Goal: Information Seeking & Learning: Learn about a topic

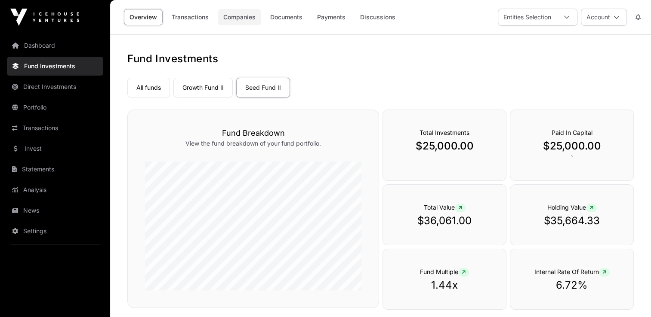
click at [236, 18] on link "Companies" at bounding box center [239, 17] width 43 height 16
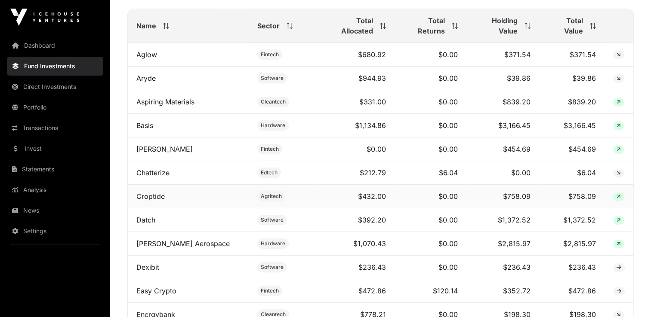
scroll to position [473, 0]
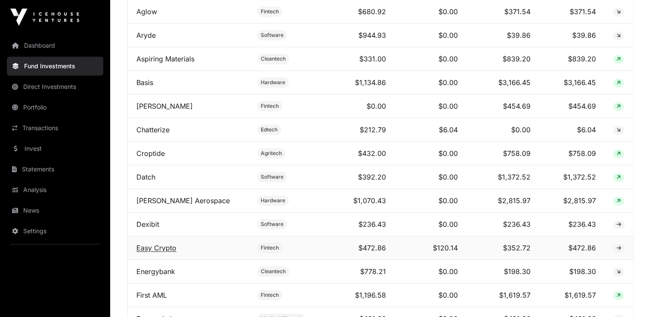
click at [158, 244] on link "Easy Crypto" at bounding box center [156, 248] width 40 height 9
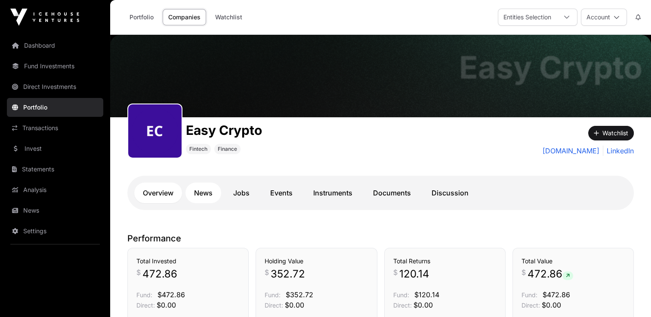
click at [201, 194] on link "News" at bounding box center [203, 193] width 36 height 21
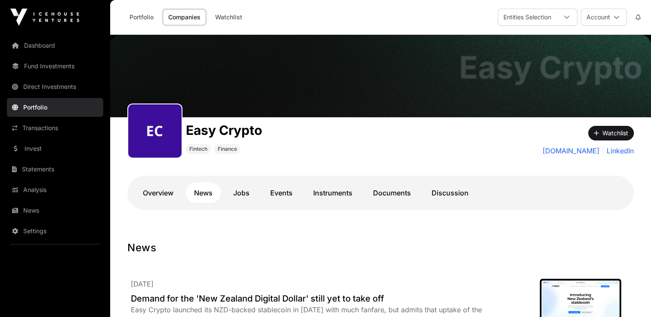
scroll to position [86, 0]
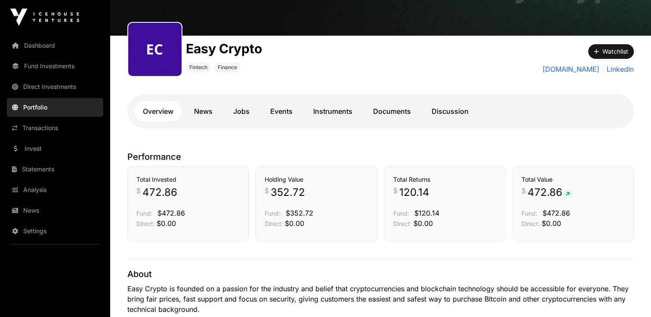
scroll to position [86, 0]
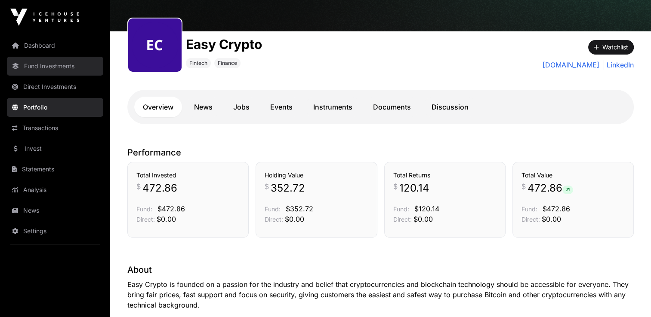
click at [50, 65] on link "Fund Investments" at bounding box center [55, 66] width 96 height 19
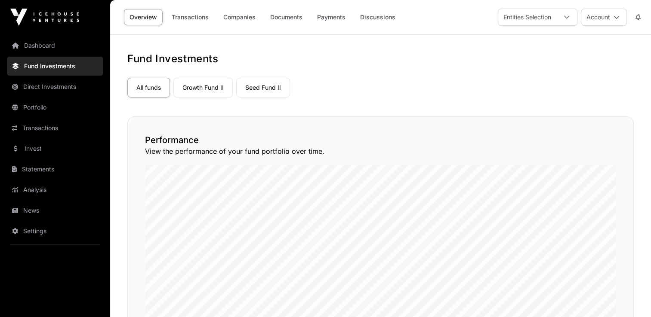
scroll to position [43, 0]
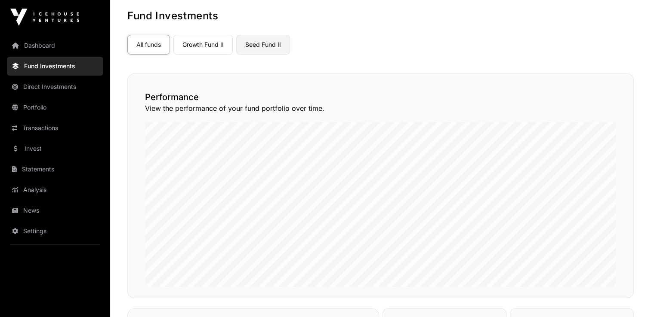
click at [257, 43] on link "Seed Fund II" at bounding box center [263, 45] width 54 height 20
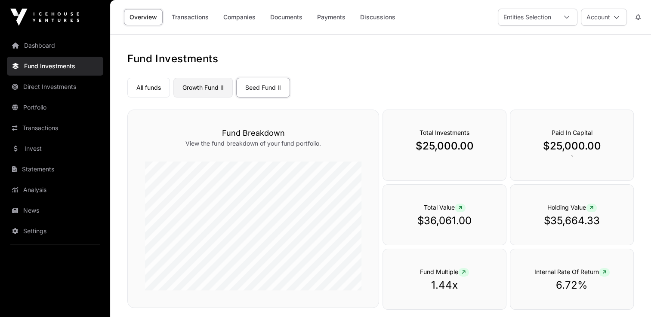
click at [204, 85] on link "Growth Fund II" at bounding box center [202, 88] width 59 height 20
